Goal: Task Accomplishment & Management: Manage account settings

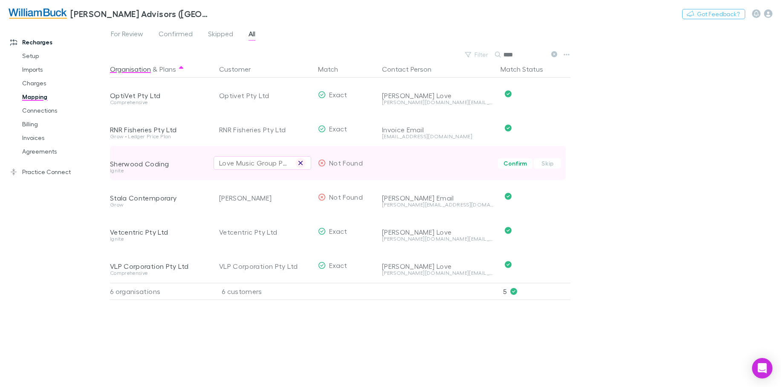
click at [301, 161] on icon "button" at bounding box center [300, 163] width 5 height 7
click at [125, 34] on span "For Review" at bounding box center [127, 34] width 32 height 11
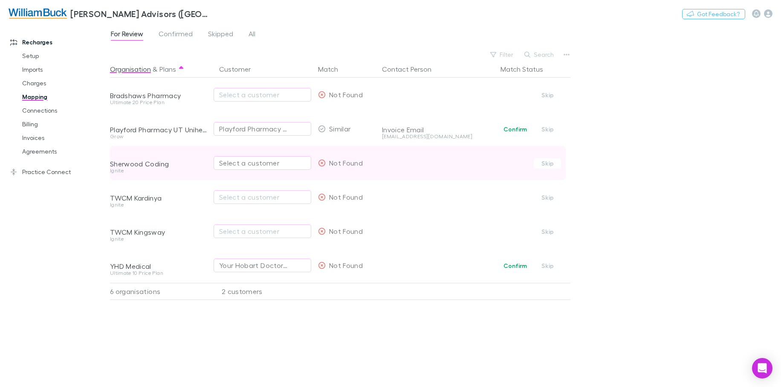
click at [260, 160] on div "Select a customer" at bounding box center [262, 163] width 87 height 10
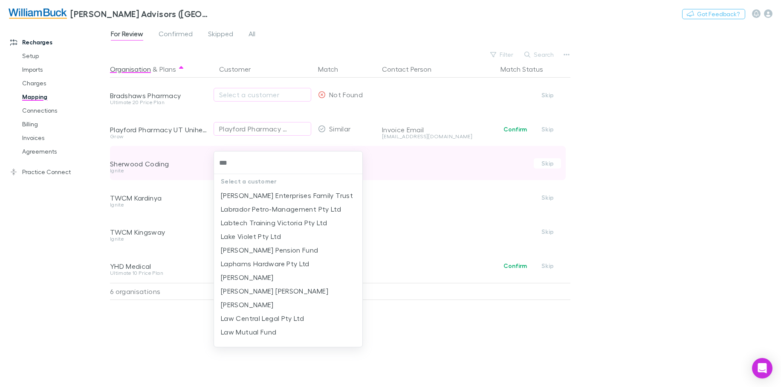
type input "****"
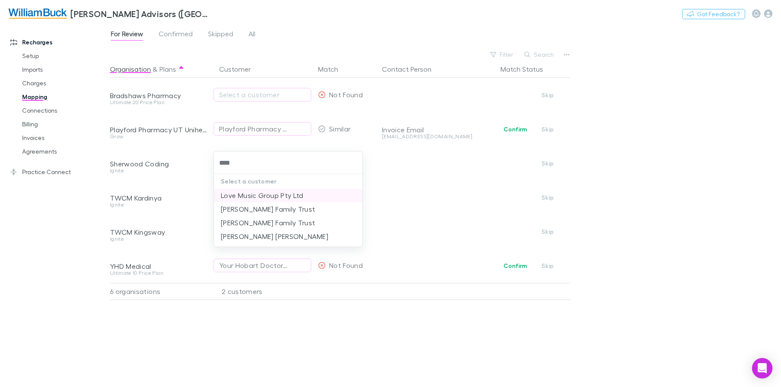
click at [256, 198] on li "Love Music Group Pty Ltd" at bounding box center [288, 196] width 148 height 14
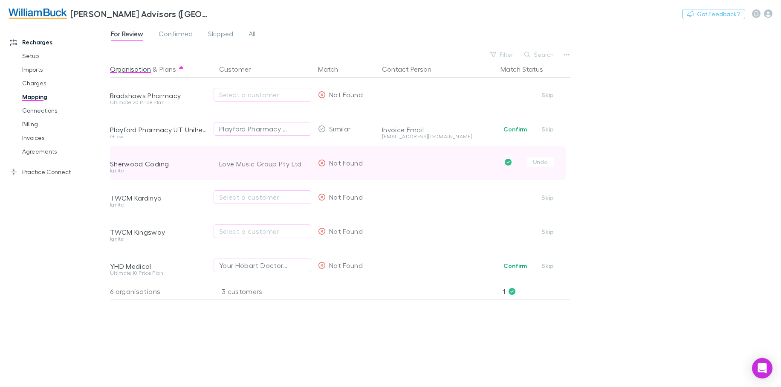
drag, startPoint x: 537, startPoint y: 164, endPoint x: 503, endPoint y: 177, distance: 36.4
click at [537, 164] on button "Undo" at bounding box center [540, 162] width 27 height 10
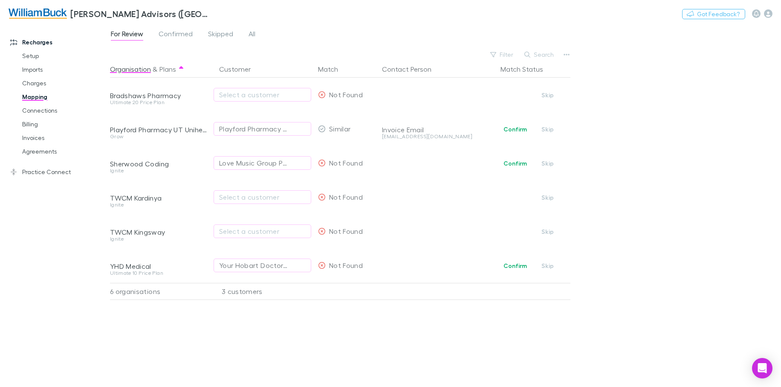
click at [364, 319] on div "Organisation & Plans Customer Match Contact Person Match Status Bradshaws Pharm…" at bounding box center [341, 220] width 463 height 319
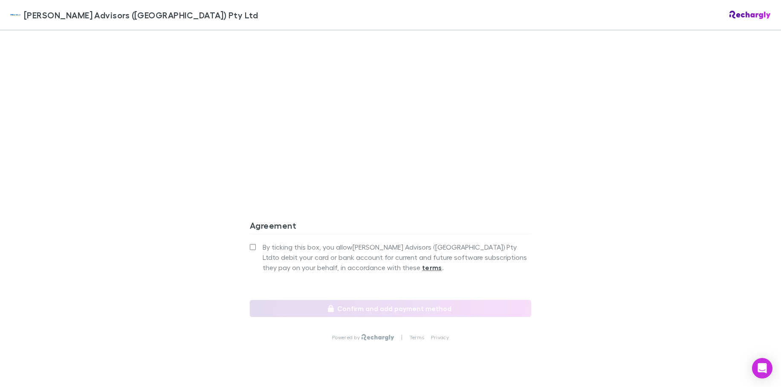
scroll to position [769, 0]
